Goal: Task Accomplishment & Management: Use online tool/utility

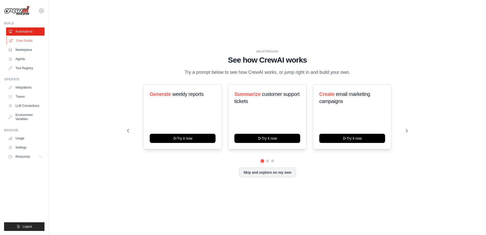
drag, startPoint x: 0, startPoint y: 0, endPoint x: 24, endPoint y: 40, distance: 46.8
click at [24, 40] on link "Crew Studio" at bounding box center [26, 41] width 38 height 8
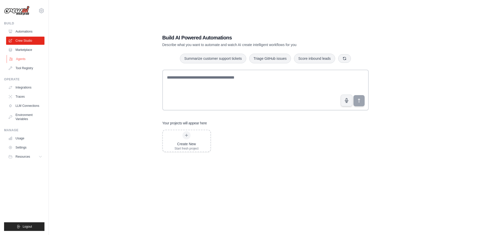
click at [14, 56] on link "Agents" at bounding box center [26, 59] width 38 height 8
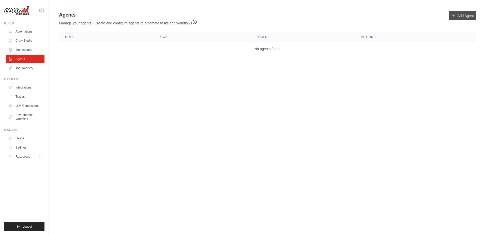
click at [453, 12] on link "Add Agent" at bounding box center [462, 15] width 27 height 9
click at [464, 17] on link "Add Agent" at bounding box center [462, 15] width 27 height 9
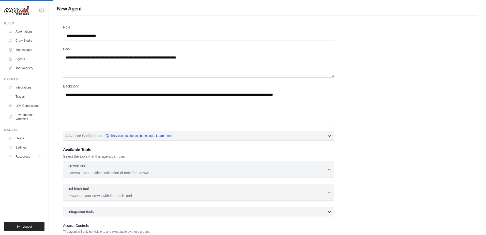
click at [464, 17] on div "Role Goal [GEOGRAPHIC_DATA] Advanced Configuration They can also be set in the …" at bounding box center [267, 141] width 421 height 252
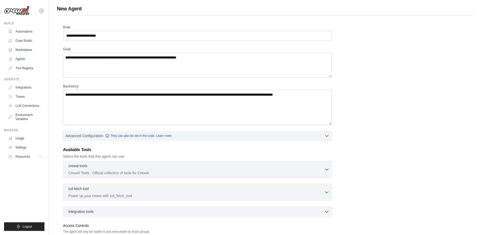
scroll to position [38, 0]
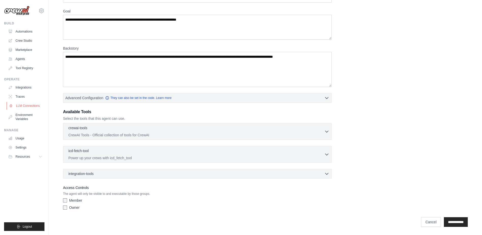
click at [23, 107] on link "LLM Connections" at bounding box center [26, 106] width 38 height 8
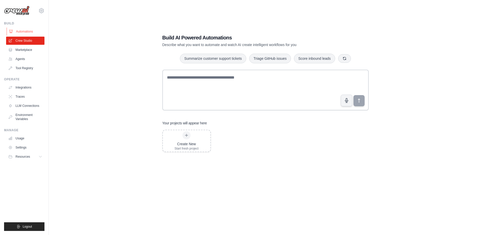
click at [22, 32] on link "Automations" at bounding box center [26, 31] width 38 height 8
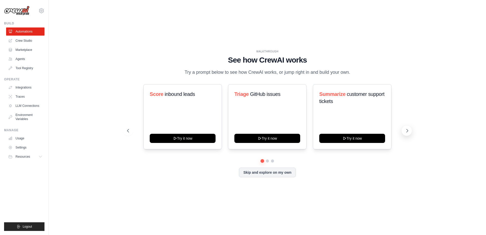
click at [404, 127] on button at bounding box center [406, 131] width 10 height 10
